Goal: Ask a question

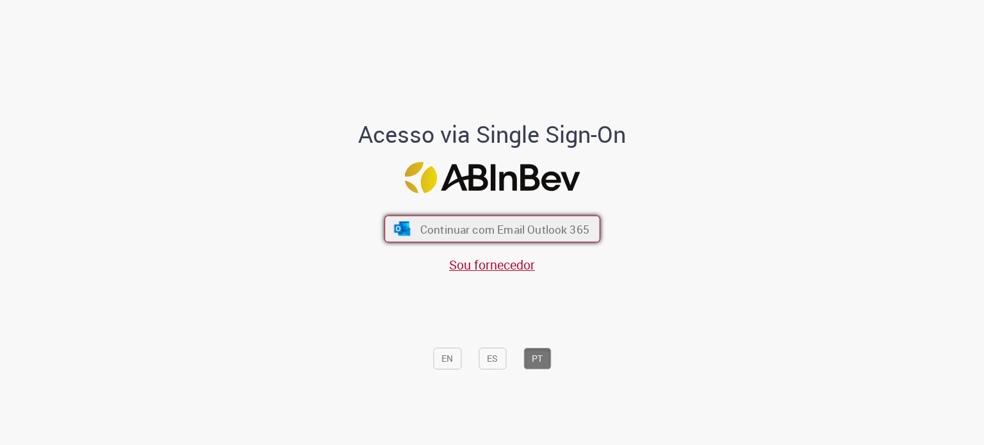
click at [434, 230] on span "Continuar com Email Outlook 365" at bounding box center [504, 229] width 169 height 15
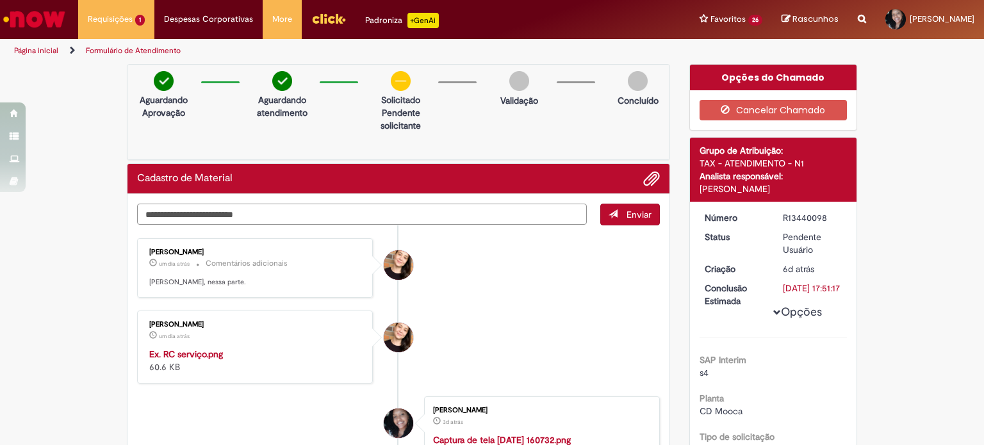
click at [281, 222] on textarea "Digite sua mensagem aqui..." at bounding box center [362, 215] width 450 height 22
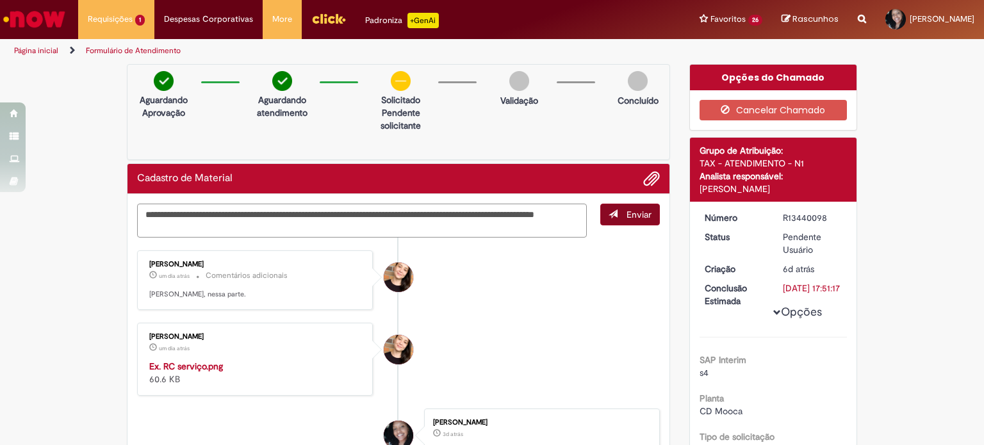
type textarea "**********"
click at [612, 217] on span "submit" at bounding box center [613, 213] width 9 height 9
